Goal: Transaction & Acquisition: Purchase product/service

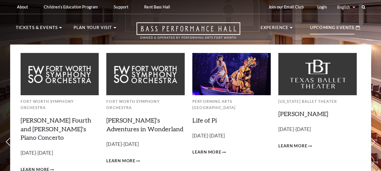
click at [325, 26] on p "Upcoming Events" at bounding box center [332, 29] width 45 height 10
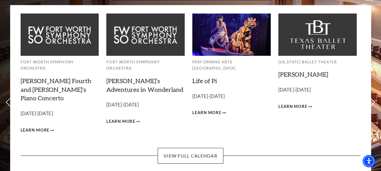
scroll to position [56, 0]
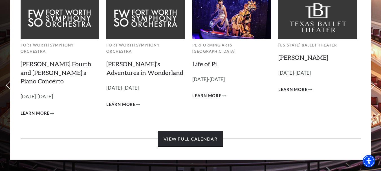
click at [195, 131] on link "View Full Calendar" at bounding box center [191, 139] width 66 height 16
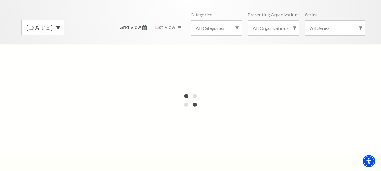
scroll to position [56, 0]
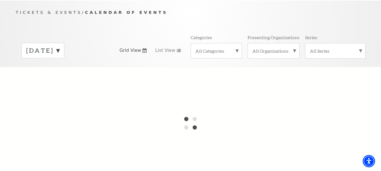
click at [59, 46] on label "[DATE]" at bounding box center [42, 50] width 33 height 9
click at [59, 58] on label "[DATE]" at bounding box center [42, 62] width 33 height 12
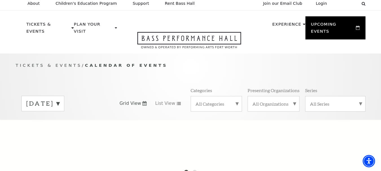
scroll to position [0, 0]
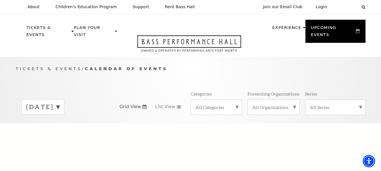
click at [64, 105] on div "[DATE]" at bounding box center [42, 106] width 43 height 15
click at [59, 114] on label "[DATE]" at bounding box center [42, 119] width 33 height 12
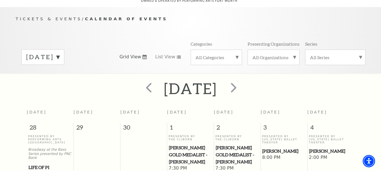
click at [296, 79] on div "[DATE]" at bounding box center [190, 89] width 381 height 20
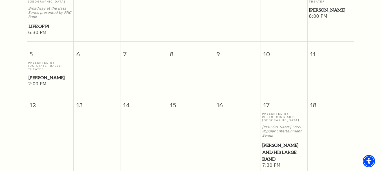
scroll to position [247, 0]
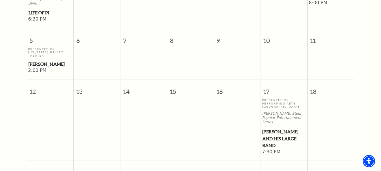
drag, startPoint x: 278, startPoint y: 111, endPoint x: 287, endPoint y: 113, distance: 9.1
drag, startPoint x: 287, startPoint y: 113, endPoint x: 282, endPoint y: 112, distance: 4.9
click at [282, 128] on span "[PERSON_NAME] and his Large Band" at bounding box center [283, 138] width 43 height 21
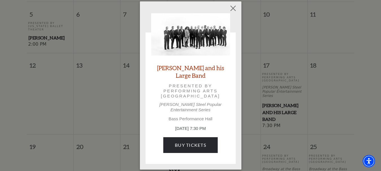
scroll to position [303, 0]
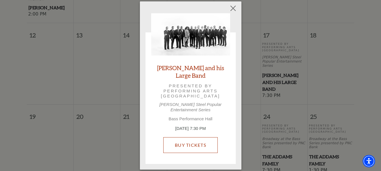
click at [200, 141] on link "Buy Tickets" at bounding box center [190, 145] width 54 height 16
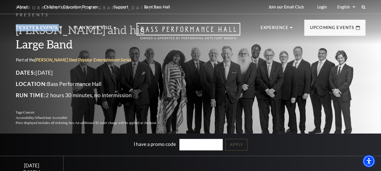
drag, startPoint x: 14, startPoint y: 36, endPoint x: 73, endPoint y: 37, distance: 59.2
click at [70, 36] on nav "Tickets & Events Now On Sale Broadway At The Bass presented by PNC Bank Irwin S…" at bounding box center [190, 29] width 361 height 30
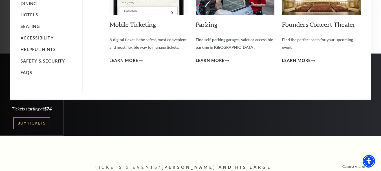
scroll to position [113, 0]
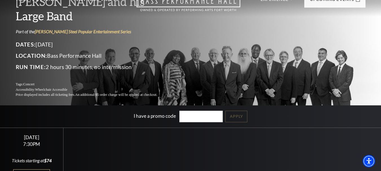
scroll to position [0, 0]
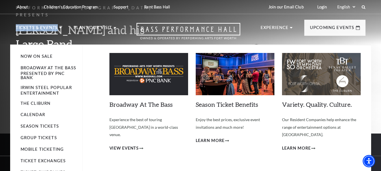
drag, startPoint x: 12, startPoint y: 36, endPoint x: 58, endPoint y: 37, distance: 46.2
click at [58, 37] on nav "Tickets & Events Now On Sale Broadway At The Bass presented by PNC Bank Irwin S…" at bounding box center [190, 29] width 361 height 30
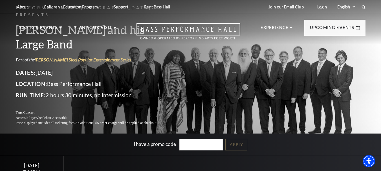
click at [0, 48] on div "Performing Arts Fort Worth Presents Lyle Lovett and his Large Band Part of the …" at bounding box center [190, 106] width 381 height 219
click at [206, 72] on div "Performing Arts Fort Worth Presents Lyle Lovett and his Large Band Part of the …" at bounding box center [190, 65] width 361 height 133
click at [207, 72] on div "Performing Arts Fort Worth Presents Lyle Lovett and his Large Band Part of the …" at bounding box center [190, 65] width 361 height 133
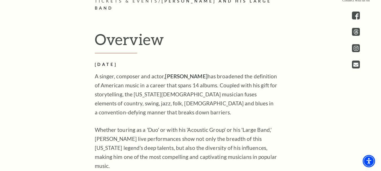
scroll to position [254, 0]
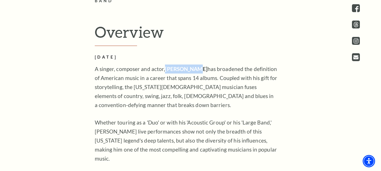
copy p "Lyle Lovett"
drag, startPoint x: 163, startPoint y: 62, endPoint x: 191, endPoint y: 62, distance: 27.9
click at [191, 65] on p "A singer, composer and actor, Lyle Lovett has broadened the definition of Ameri…" at bounding box center [186, 87] width 183 height 45
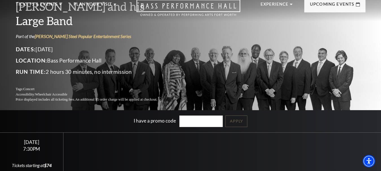
scroll to position [0, 0]
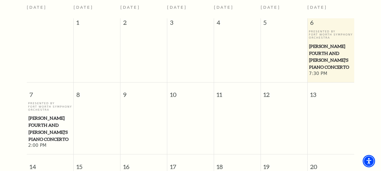
scroll to position [71, 0]
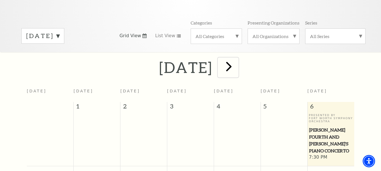
click at [237, 60] on span "next" at bounding box center [229, 66] width 16 height 16
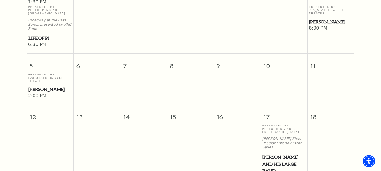
scroll to position [303, 0]
